Goal: Complete application form

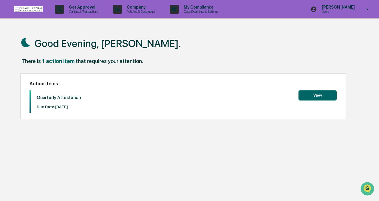
click at [311, 98] on button "View" at bounding box center [317, 96] width 38 height 10
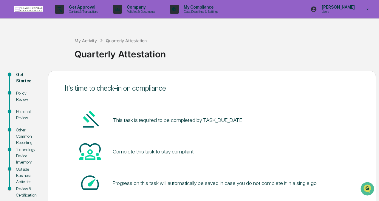
click at [191, 122] on pre "This task is required to be completed by TASK_DUE_DATE" at bounding box center [177, 120] width 129 height 8
click at [86, 118] on img at bounding box center [89, 119] width 21 height 21
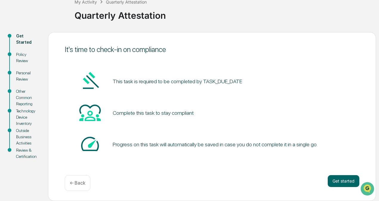
scroll to position [39, 0]
click at [340, 183] on button "Get started" at bounding box center [343, 181] width 32 height 12
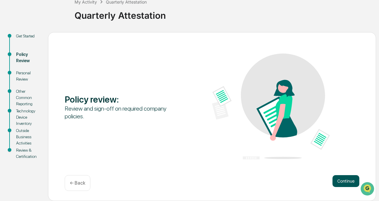
click at [346, 184] on button "Continue" at bounding box center [345, 181] width 27 height 12
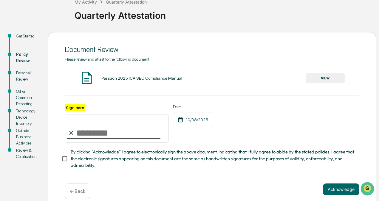
click at [84, 130] on input "Sign here" at bounding box center [117, 128] width 104 height 29
type input "**********"
click at [326, 77] on button "VIEW" at bounding box center [325, 78] width 39 height 10
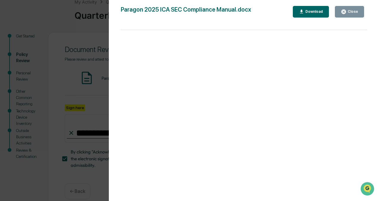
click at [352, 15] on button "Close" at bounding box center [348, 12] width 29 height 12
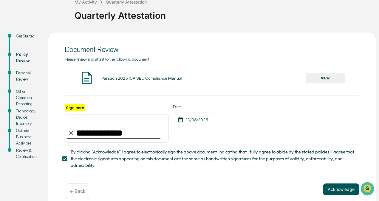
click at [331, 191] on button "Acknowledge" at bounding box center [341, 190] width 36 height 12
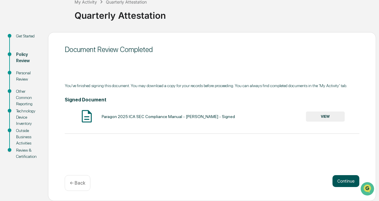
click at [340, 181] on button "Continue" at bounding box center [345, 181] width 27 height 12
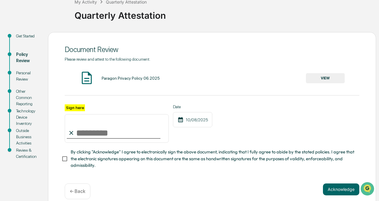
click at [103, 127] on input "Sign here" at bounding box center [117, 128] width 104 height 29
type input "**********"
click at [335, 186] on button "Acknowledge" at bounding box center [341, 190] width 36 height 12
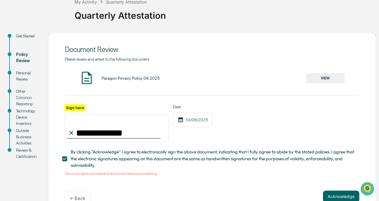
click at [328, 77] on button "VIEW" at bounding box center [325, 78] width 39 height 10
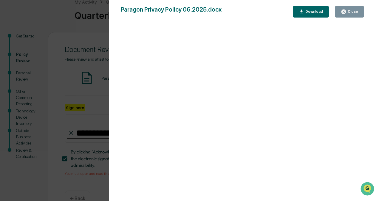
click at [353, 11] on div "Close" at bounding box center [352, 12] width 12 height 4
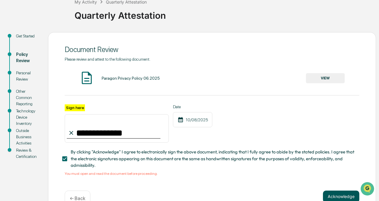
click at [347, 197] on button "Acknowledge" at bounding box center [341, 197] width 36 height 12
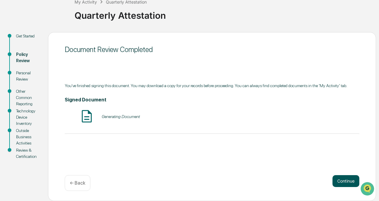
click at [340, 183] on button "Continue" at bounding box center [345, 181] width 27 height 12
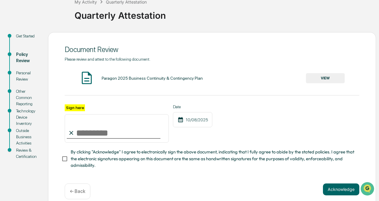
click at [328, 77] on button "VIEW" at bounding box center [325, 78] width 39 height 10
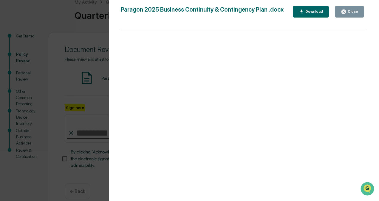
click at [352, 11] on div "Close" at bounding box center [352, 12] width 12 height 4
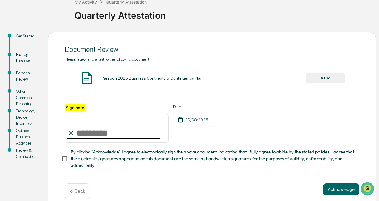
click at [118, 135] on input "Sign here" at bounding box center [117, 128] width 104 height 29
type input "**********"
click at [329, 192] on button "Acknowledge" at bounding box center [341, 190] width 36 height 12
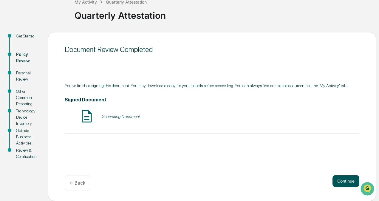
click at [339, 187] on button "Continue" at bounding box center [345, 181] width 27 height 12
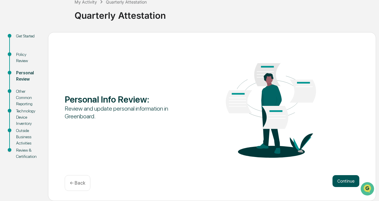
click at [342, 182] on button "Continue" at bounding box center [345, 181] width 27 height 12
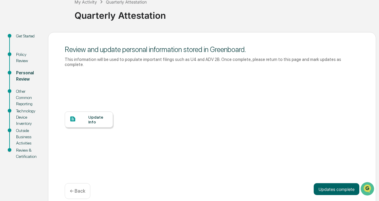
click at [89, 115] on div "Update Info" at bounding box center [98, 120] width 20 height 10
click at [335, 184] on button "Updates complete" at bounding box center [336, 189] width 46 height 12
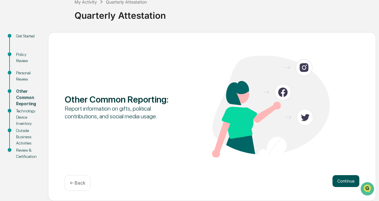
click at [344, 184] on button "Continue" at bounding box center [345, 181] width 27 height 12
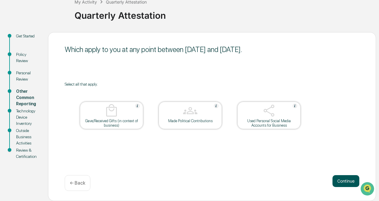
click at [340, 183] on button "Continue" at bounding box center [345, 181] width 27 height 12
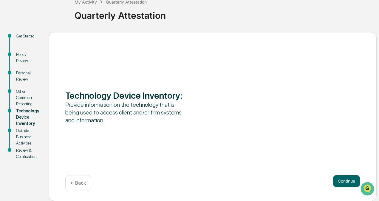
scroll to position [39, 0]
click at [341, 183] on button "Continue" at bounding box center [346, 181] width 27 height 12
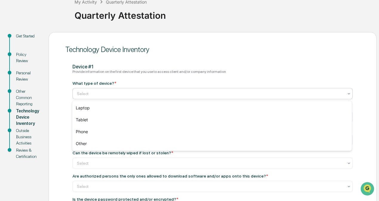
click at [306, 94] on div at bounding box center [210, 94] width 266 height 6
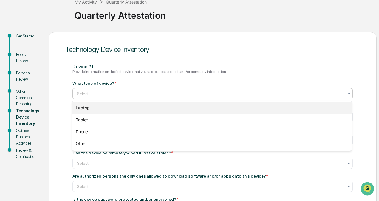
click at [296, 110] on div "Laptop" at bounding box center [211, 108] width 279 height 12
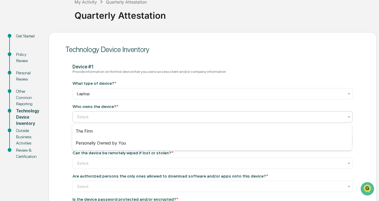
click at [292, 120] on div at bounding box center [210, 117] width 266 height 6
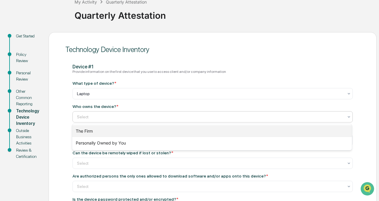
click at [290, 129] on div "The Firm" at bounding box center [211, 131] width 279 height 12
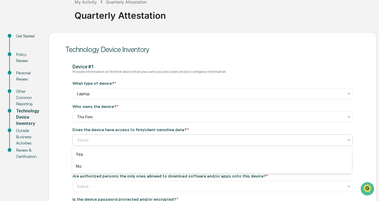
click at [286, 140] on div at bounding box center [210, 140] width 266 height 6
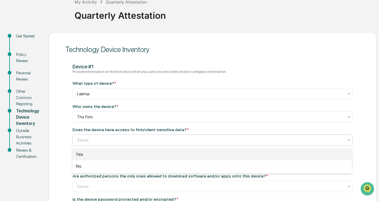
click at [279, 155] on div "Yes" at bounding box center [211, 155] width 279 height 12
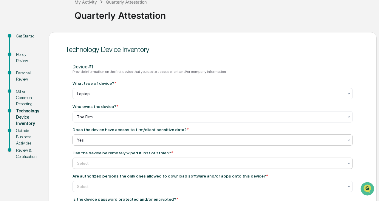
click at [275, 163] on div at bounding box center [210, 164] width 266 height 6
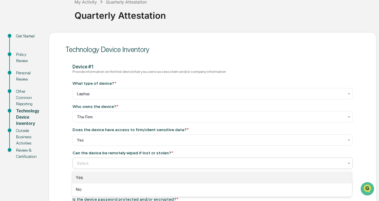
click at [270, 180] on div "Yes" at bounding box center [211, 178] width 279 height 12
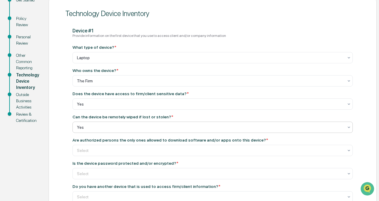
scroll to position [77, 0]
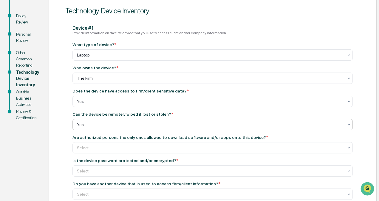
click at [264, 125] on div at bounding box center [210, 125] width 266 height 6
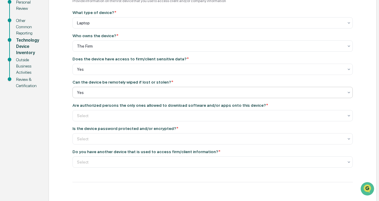
scroll to position [110, 0]
click at [255, 115] on div at bounding box center [210, 116] width 266 height 6
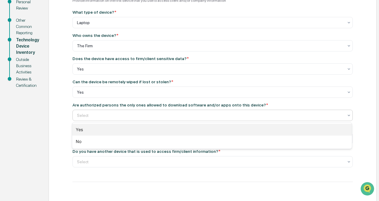
click at [250, 132] on div "Yes" at bounding box center [211, 130] width 279 height 12
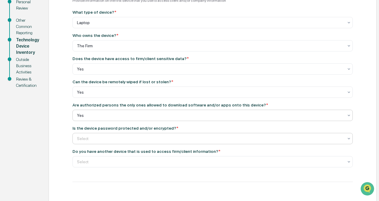
click at [248, 138] on div at bounding box center [210, 139] width 266 height 6
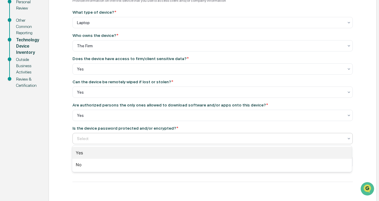
click at [239, 155] on div "Yes" at bounding box center [211, 153] width 279 height 12
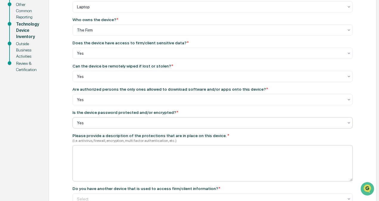
scroll to position [125, 0]
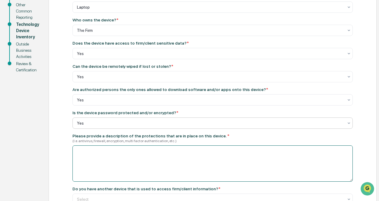
click at [239, 155] on textarea at bounding box center [212, 164] width 280 height 36
type textarea "*"
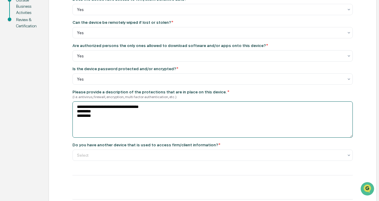
scroll to position [170, 0]
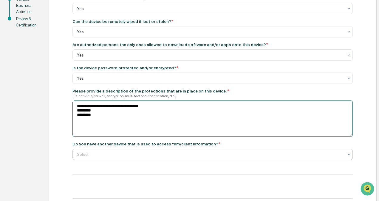
type textarea "**********"
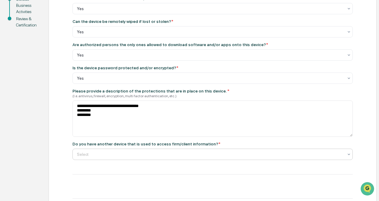
click at [284, 156] on div at bounding box center [210, 155] width 266 height 6
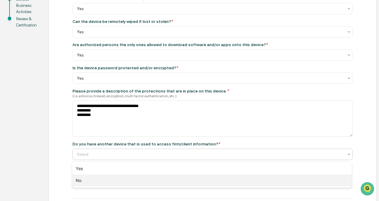
click at [274, 179] on div "No" at bounding box center [211, 181] width 279 height 12
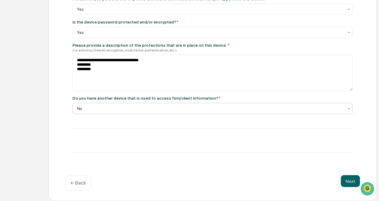
scroll to position [217, 0]
click at [345, 182] on button "Next" at bounding box center [349, 181] width 19 height 12
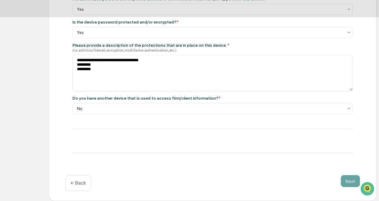
scroll to position [39, 0]
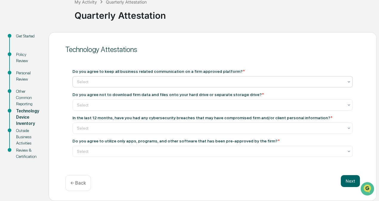
click at [304, 82] on div at bounding box center [210, 82] width 266 height 6
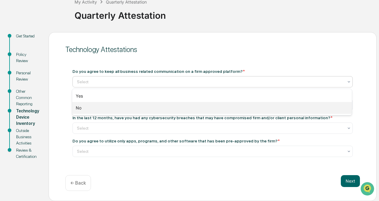
click at [291, 103] on div "No" at bounding box center [211, 108] width 279 height 12
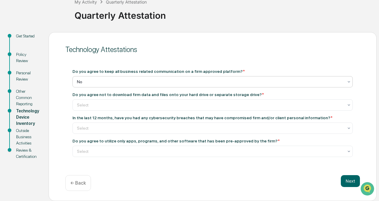
click at [292, 86] on div "No" at bounding box center [210, 82] width 272 height 8
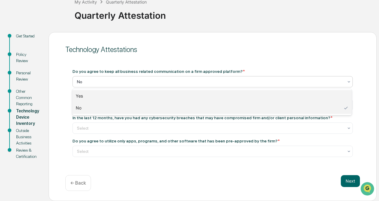
click at [292, 95] on div "Yes" at bounding box center [211, 96] width 279 height 12
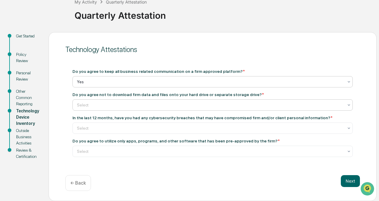
click at [261, 106] on div at bounding box center [210, 105] width 266 height 6
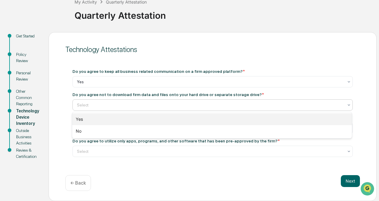
click at [260, 119] on div "Yes" at bounding box center [211, 119] width 279 height 12
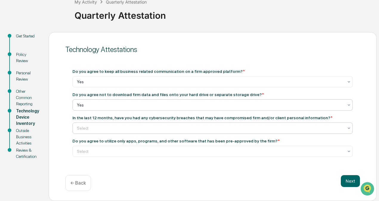
click at [262, 128] on div at bounding box center [210, 128] width 266 height 6
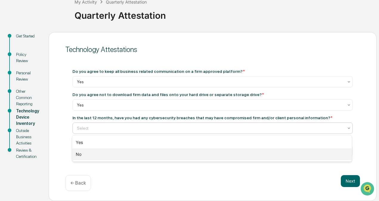
click at [261, 152] on div "No" at bounding box center [211, 155] width 279 height 12
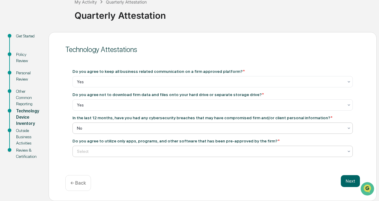
click at [259, 155] on div "Select" at bounding box center [210, 151] width 272 height 8
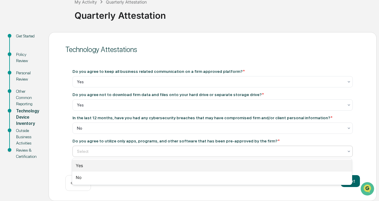
click at [259, 165] on div "Yes" at bounding box center [211, 166] width 279 height 12
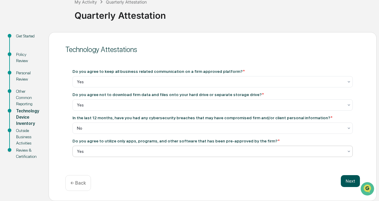
click at [345, 180] on button "Next" at bounding box center [349, 181] width 19 height 12
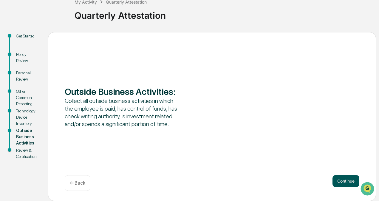
click at [347, 180] on button "Continue" at bounding box center [345, 181] width 27 height 12
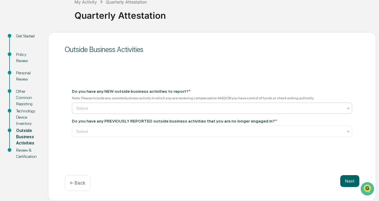
click at [231, 112] on div "Select" at bounding box center [209, 108] width 272 height 8
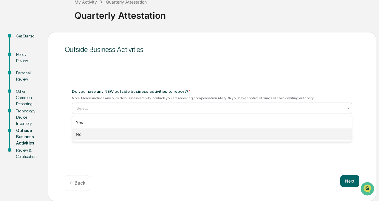
click at [231, 137] on div "No" at bounding box center [211, 135] width 279 height 12
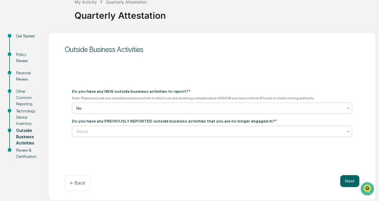
click at [230, 131] on div at bounding box center [209, 132] width 266 height 6
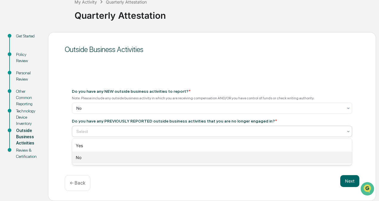
click at [230, 159] on div "No" at bounding box center [211, 158] width 279 height 12
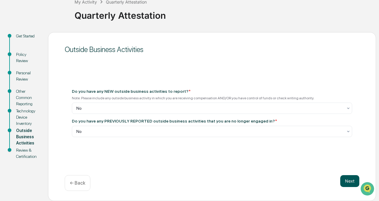
click at [344, 182] on button "Next" at bounding box center [349, 181] width 19 height 12
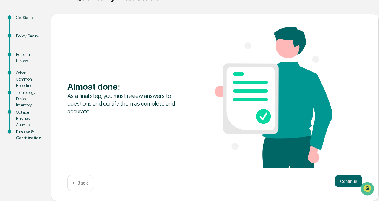
scroll to position [57, 0]
click at [347, 180] on button "Continue" at bounding box center [348, 181] width 27 height 12
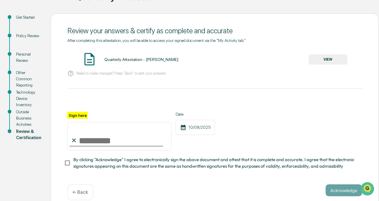
click at [132, 148] on input "Sign here" at bounding box center [119, 136] width 104 height 29
click at [312, 61] on button "VIEW" at bounding box center [327, 60] width 39 height 10
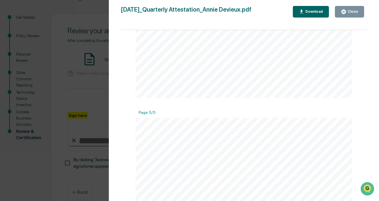
scroll to position [1360, 0]
click at [354, 14] on div "Close" at bounding box center [352, 12] width 12 height 4
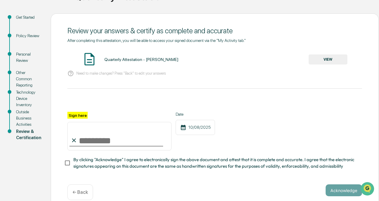
click at [109, 140] on input "Sign here" at bounding box center [119, 136] width 104 height 29
type input "**********"
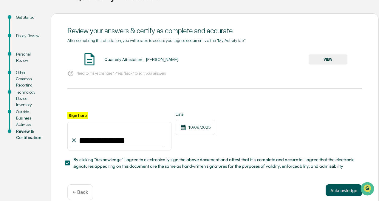
click at [348, 188] on button "Acknowledge" at bounding box center [343, 191] width 36 height 12
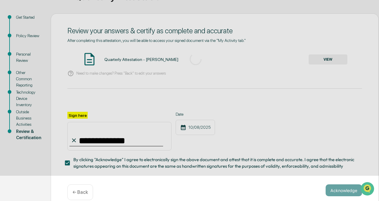
scroll to position [39, 0]
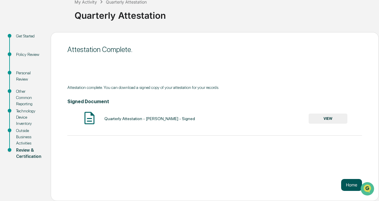
click at [347, 187] on button "Home" at bounding box center [351, 185] width 21 height 12
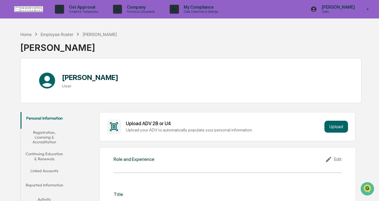
click at [41, 172] on button "Linked Accounts" at bounding box center [44, 172] width 47 height 14
